Goal: Task Accomplishment & Management: Use online tool/utility

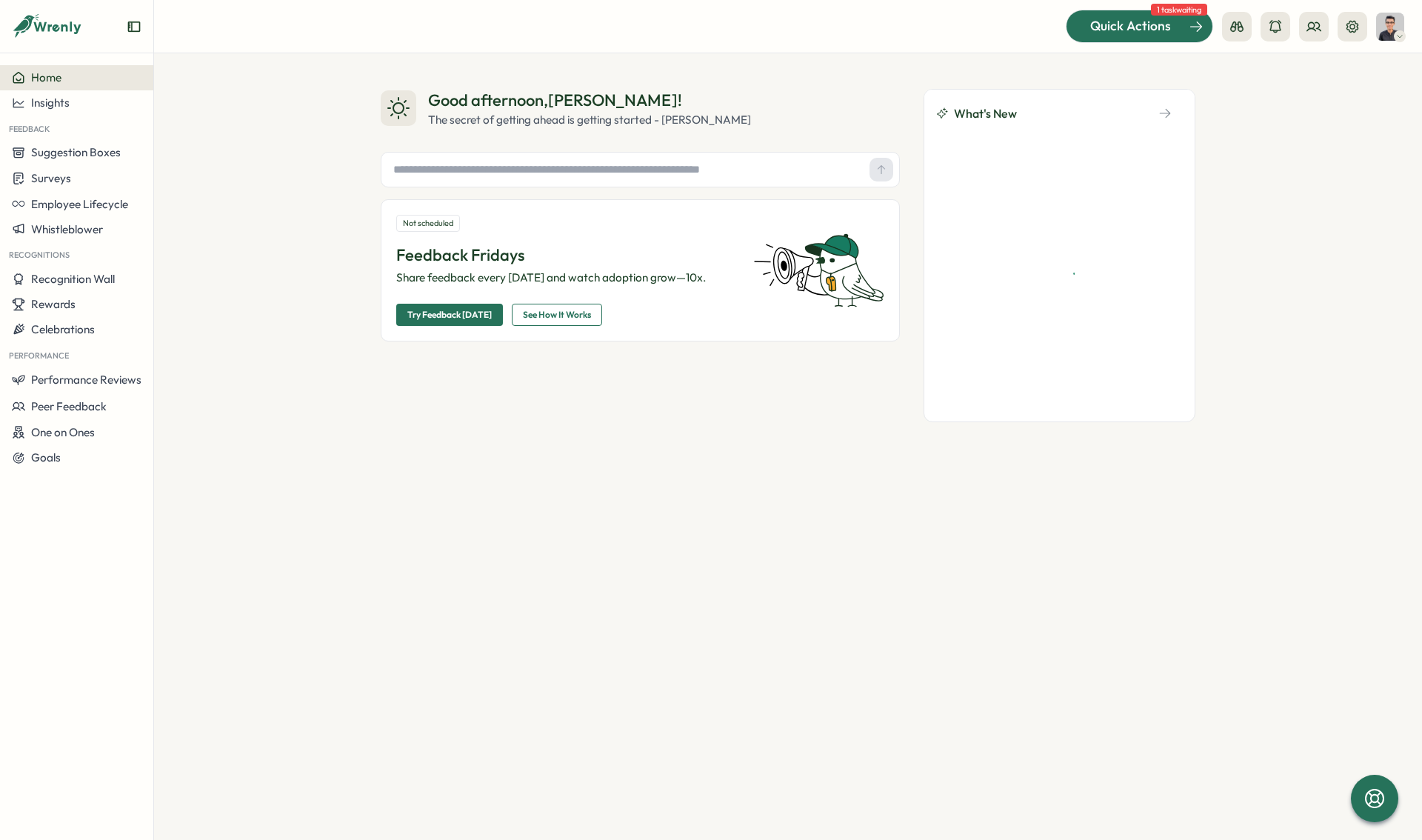
click at [1119, 32] on span "Quick Actions" at bounding box center [1131, 25] width 81 height 19
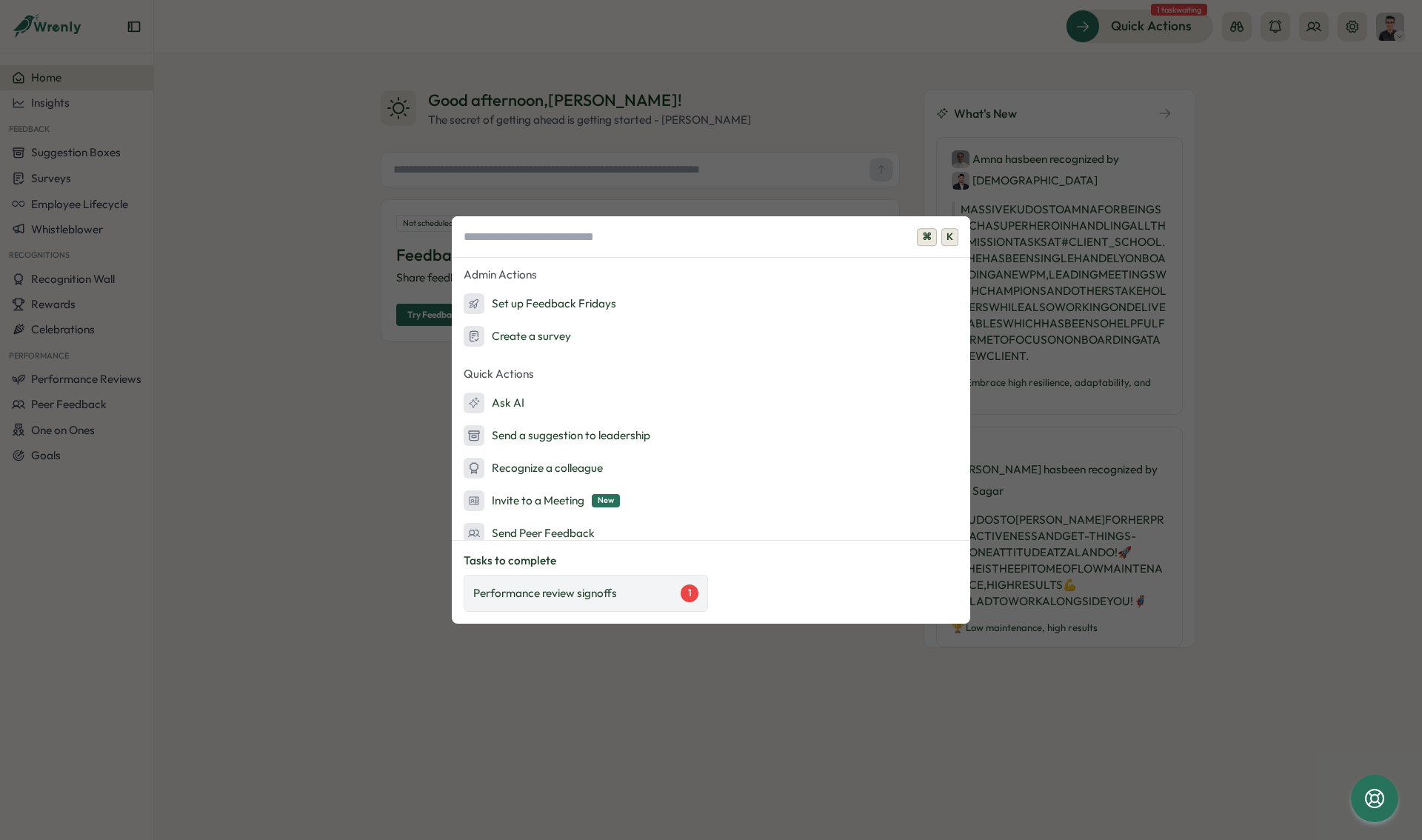
click at [554, 589] on p "Performance review signoffs" at bounding box center [545, 593] width 144 height 16
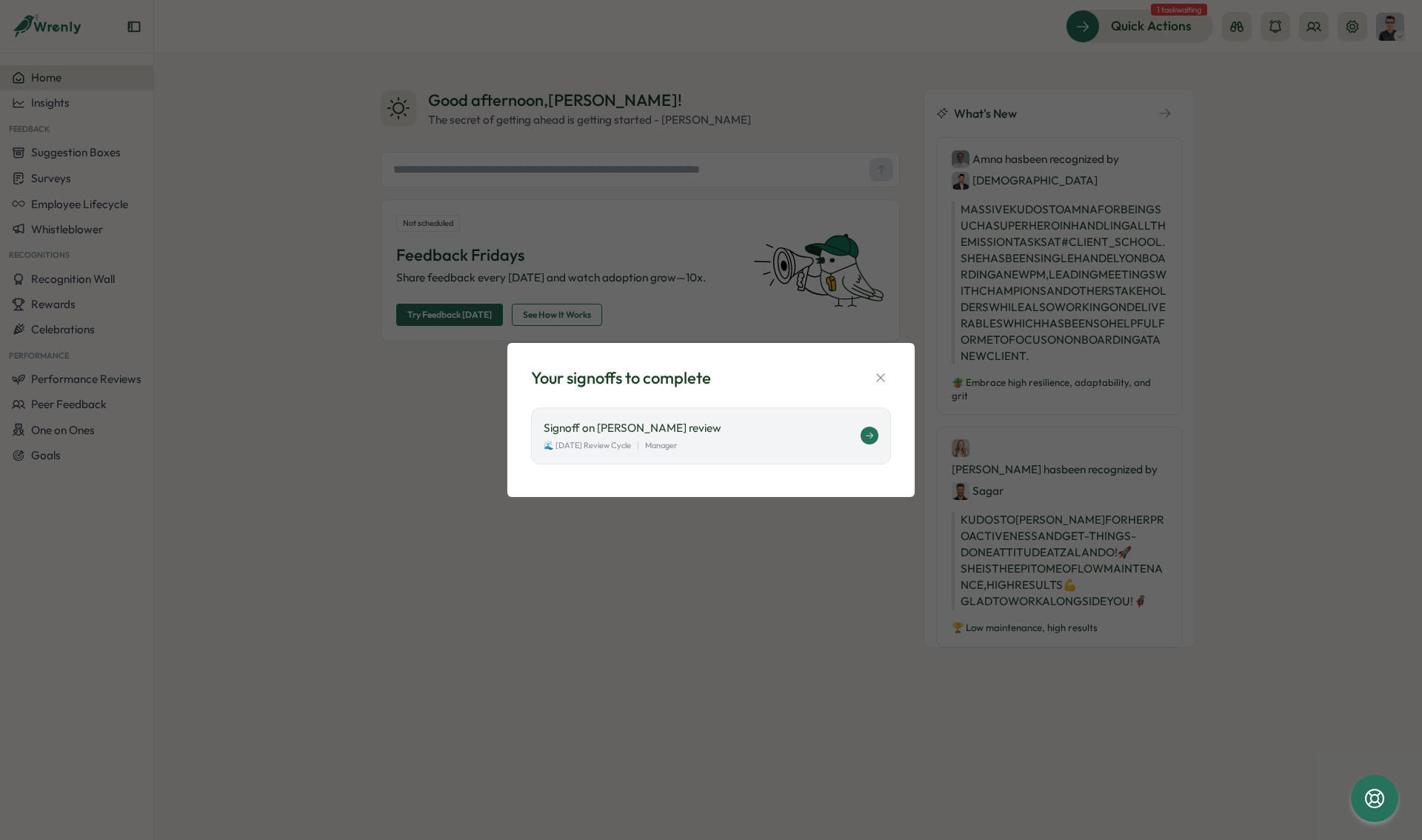
click at [849, 441] on div "🌊 July 2025 Review Cycle | Manager" at bounding box center [702, 445] width 317 height 13
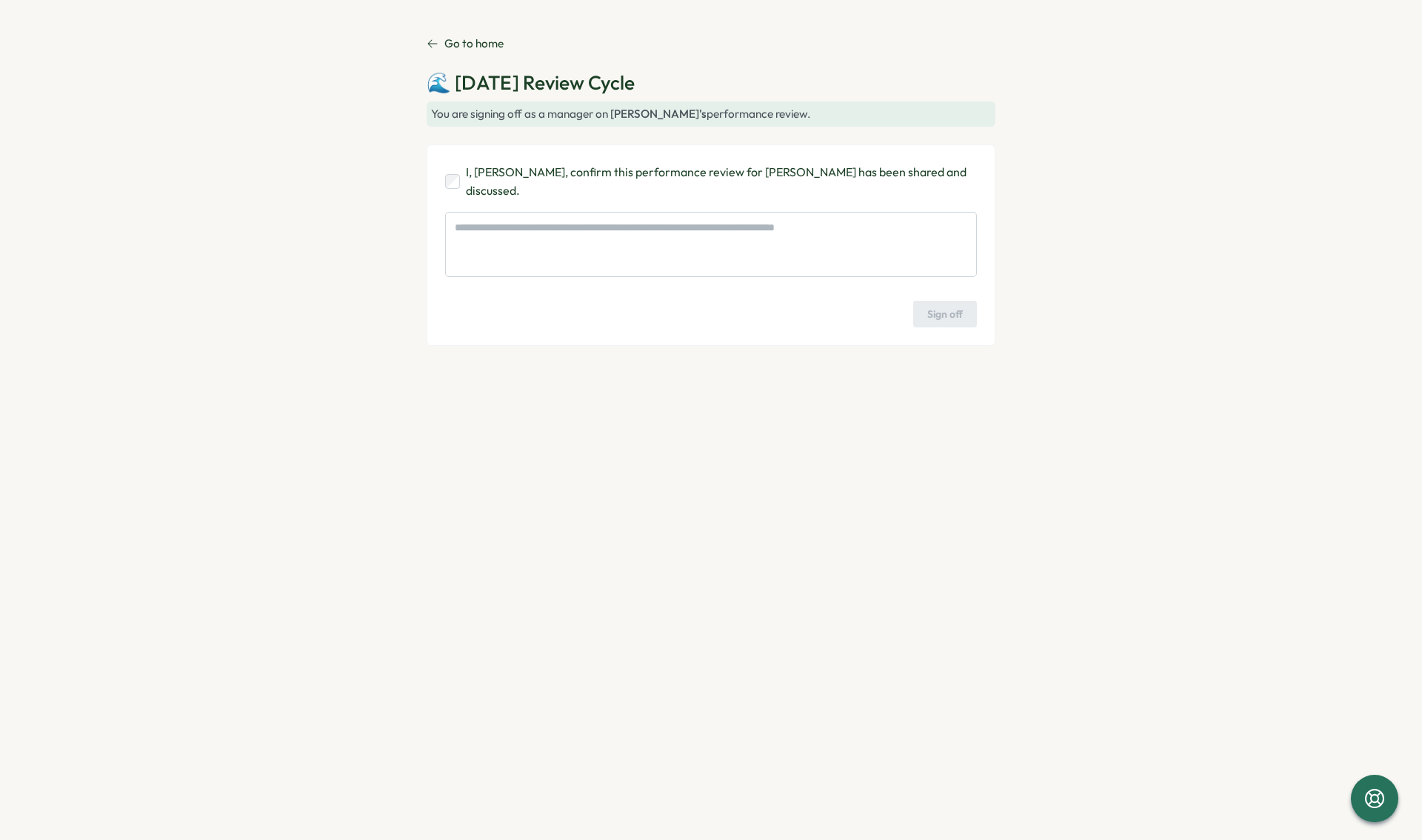
click at [579, 178] on p "I, [PERSON_NAME], confirm this performance review for [PERSON_NAME] has been sh…" at bounding box center [722, 182] width 511 height 37
click at [931, 302] on span "Sign off" at bounding box center [945, 314] width 35 height 25
type textarea "*"
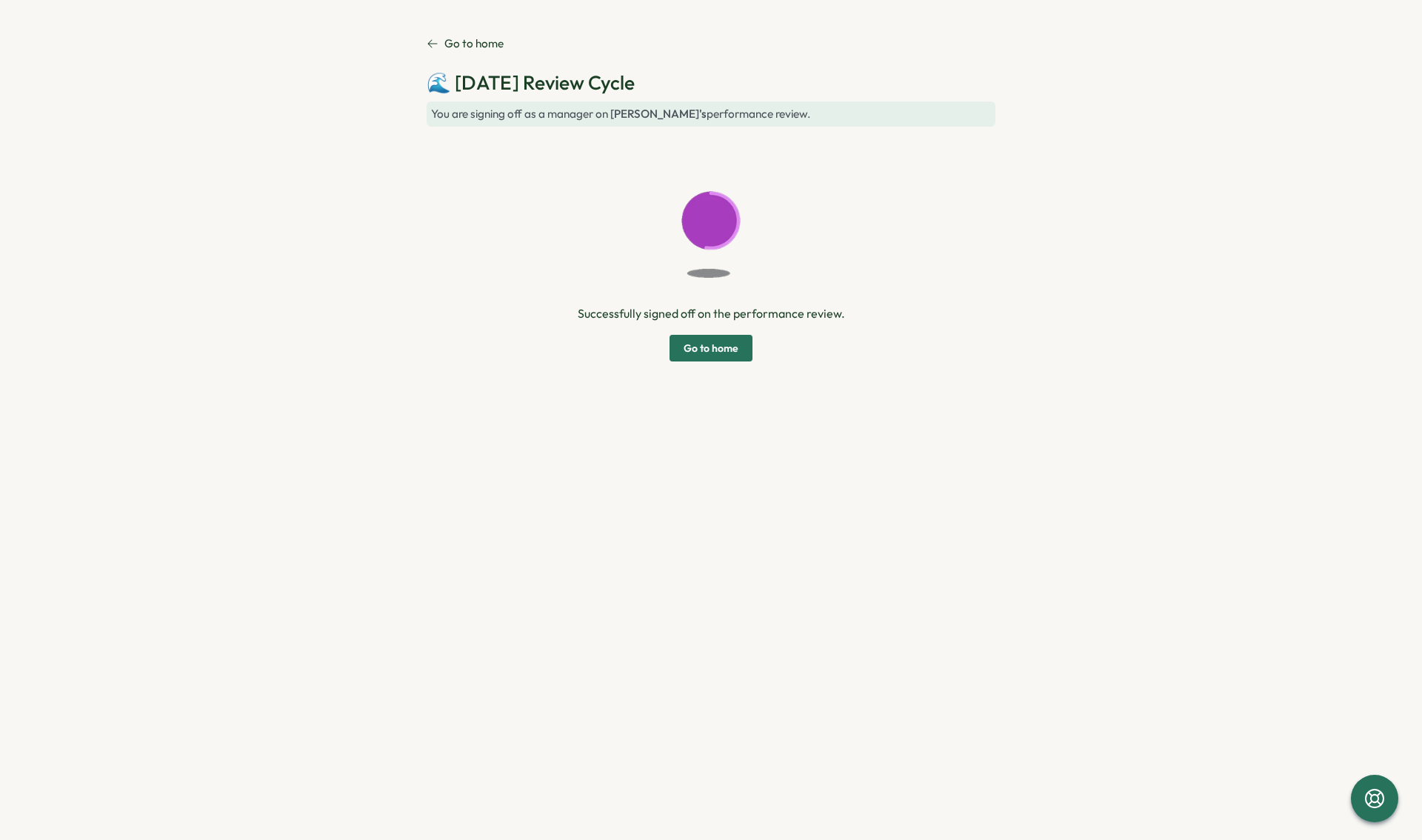
click at [710, 342] on span "Go to home" at bounding box center [711, 348] width 55 height 25
